Goal: Task Accomplishment & Management: Use online tool/utility

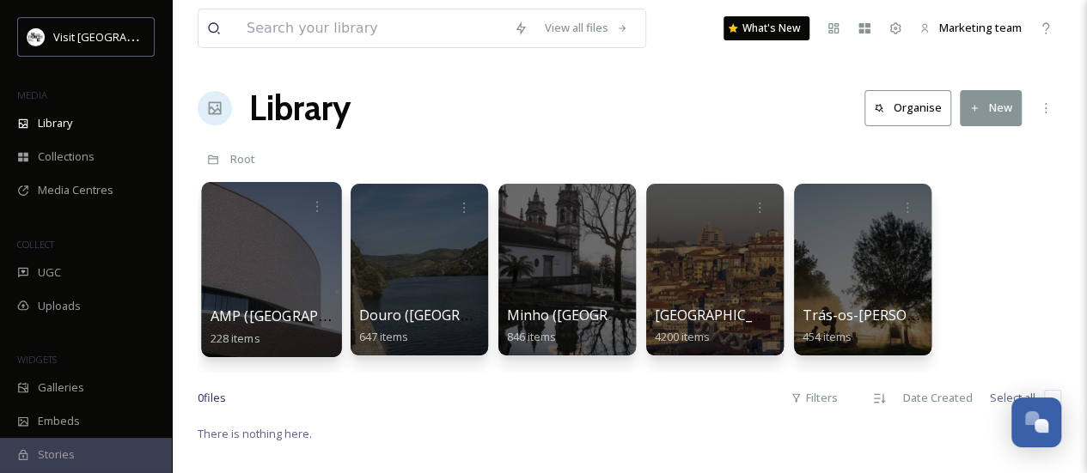
click at [277, 263] on div at bounding box center [271, 269] width 140 height 175
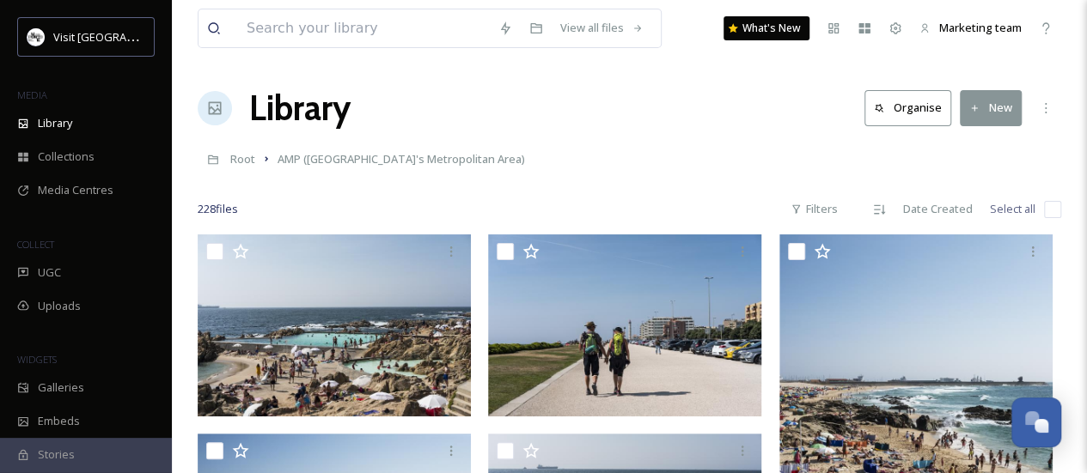
click at [974, 110] on icon at bounding box center [975, 108] width 6 height 6
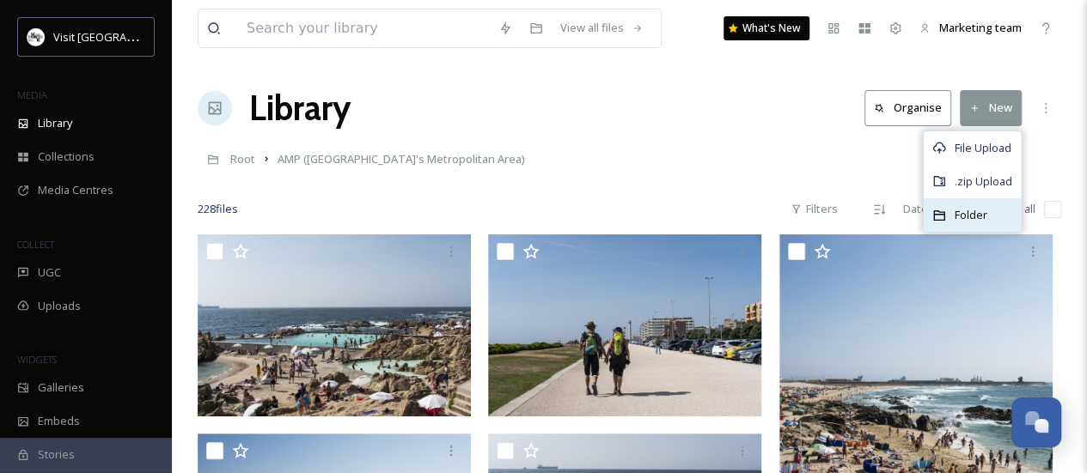
click at [966, 218] on span "Folder" at bounding box center [970, 215] width 33 height 16
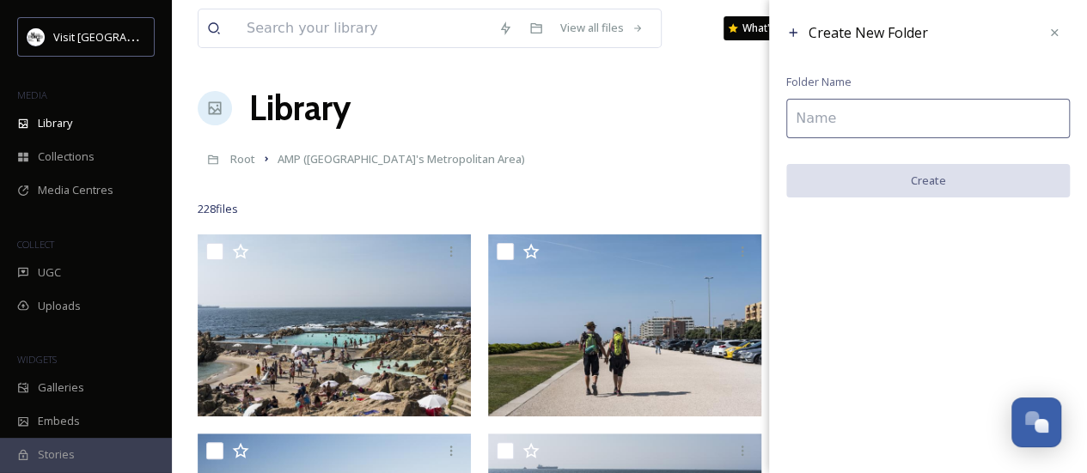
click at [842, 120] on input at bounding box center [927, 119] width 283 height 40
click at [1055, 29] on icon at bounding box center [1054, 33] width 14 height 14
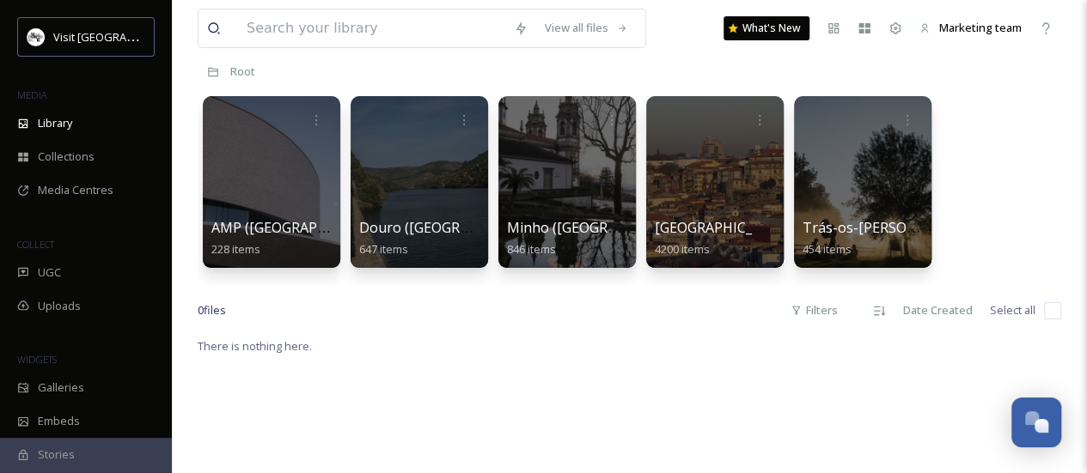
scroll to position [86, 0]
